Goal: Task Accomplishment & Management: Manage account settings

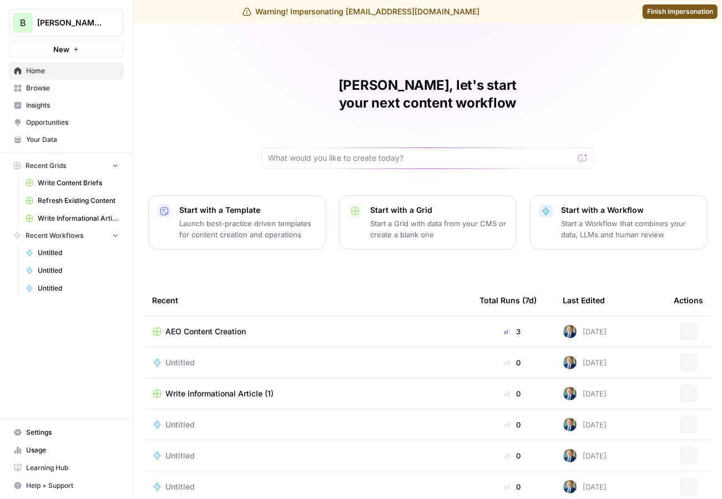
click at [75, 126] on span "Opportunities" at bounding box center [72, 123] width 93 height 10
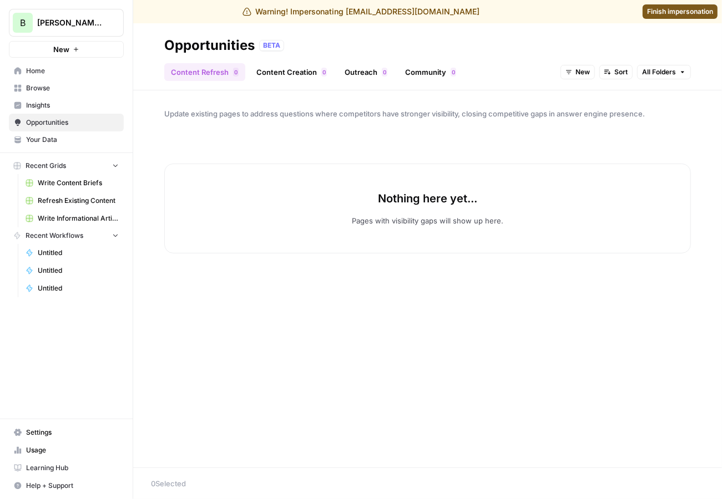
click at [558, 72] on div "Content Refresh 0 Content Creation 0 Outreach 0 Community 0 New Sort All Folders" at bounding box center [427, 67] width 526 height 27
click at [563, 72] on button "New" at bounding box center [577, 72] width 34 height 14
click at [612, 95] on span "All Opportunities" at bounding box center [599, 96] width 57 height 11
click at [50, 109] on span "Insights" at bounding box center [72, 105] width 93 height 10
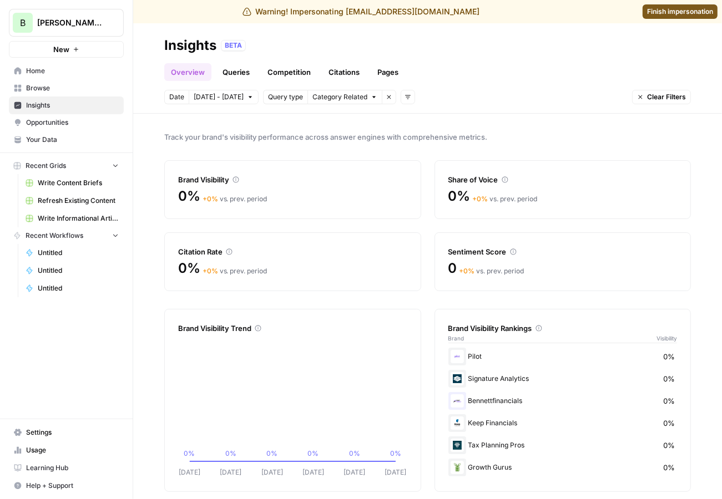
scroll to position [9, 0]
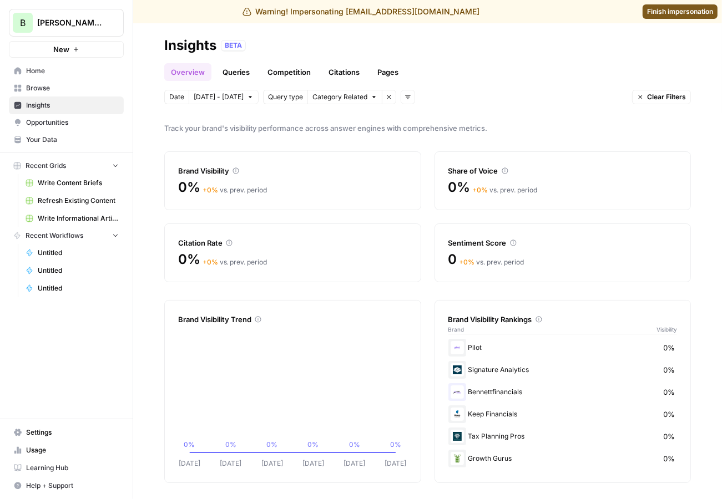
click at [45, 430] on span "Settings" at bounding box center [72, 433] width 93 height 10
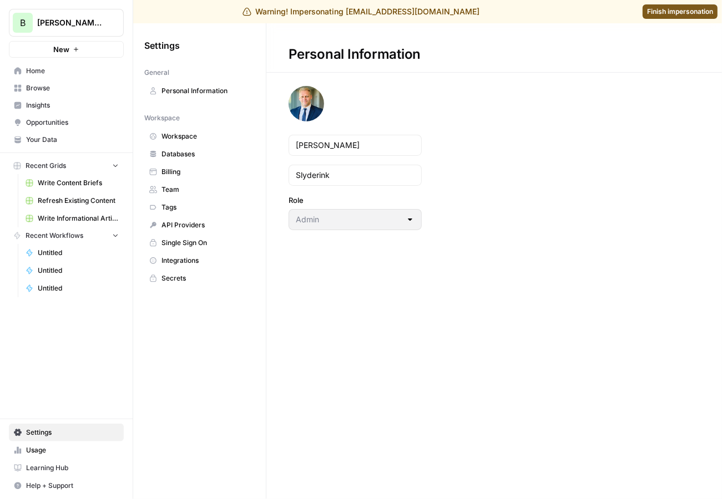
click at [189, 139] on span "Workspace" at bounding box center [205, 136] width 88 height 10
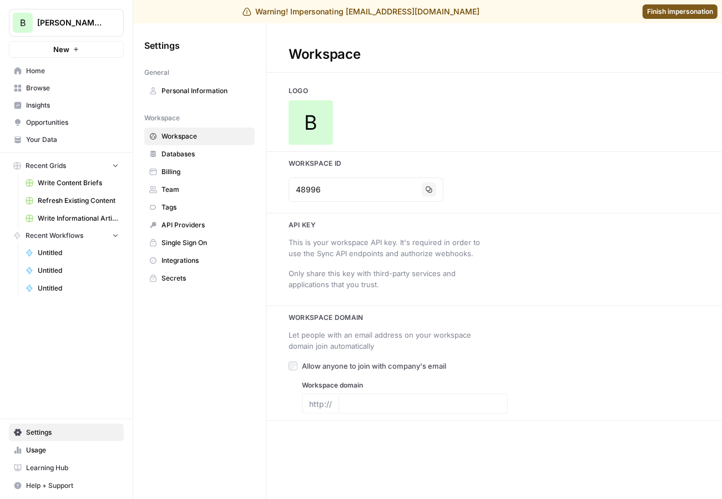
type input "[URL][DOMAIN_NAME]"
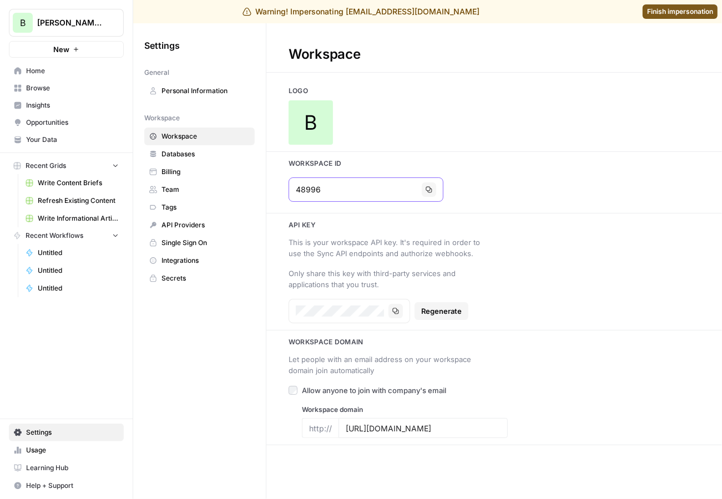
click at [323, 190] on input "48996" at bounding box center [356, 189] width 121 height 11
click at [425, 190] on icon "button" at bounding box center [428, 189] width 7 height 7
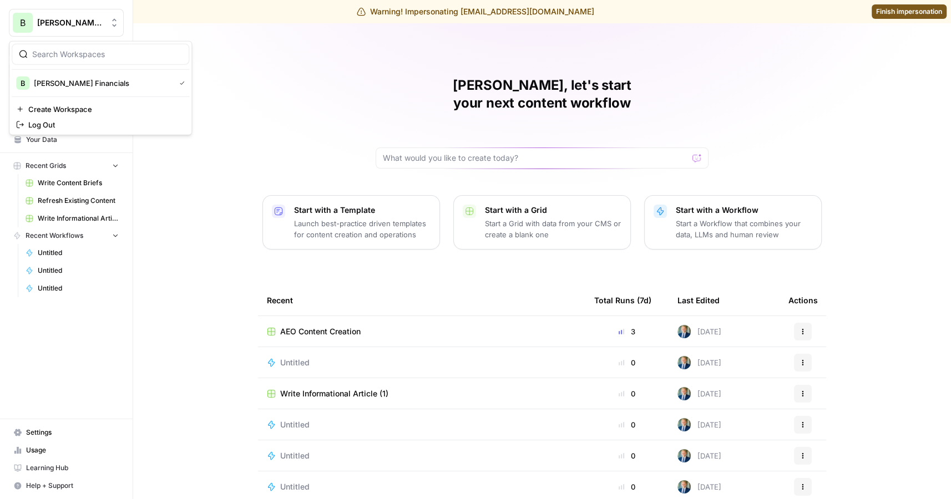
click at [67, 21] on span "[PERSON_NAME] Financials" at bounding box center [70, 22] width 67 height 11
click at [907, 3] on div "Warning! Impersonating dev@bennettfinancials.com Finish impersonation" at bounding box center [475, 11] width 951 height 23
click at [901, 9] on span "Finish impersonation" at bounding box center [909, 12] width 66 height 10
